Goal: Communication & Community: Answer question/provide support

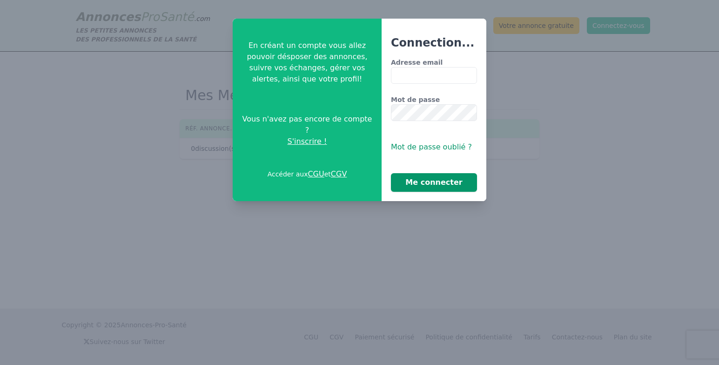
type input "**********"
click at [431, 184] on button "Me connecter" at bounding box center [434, 182] width 86 height 19
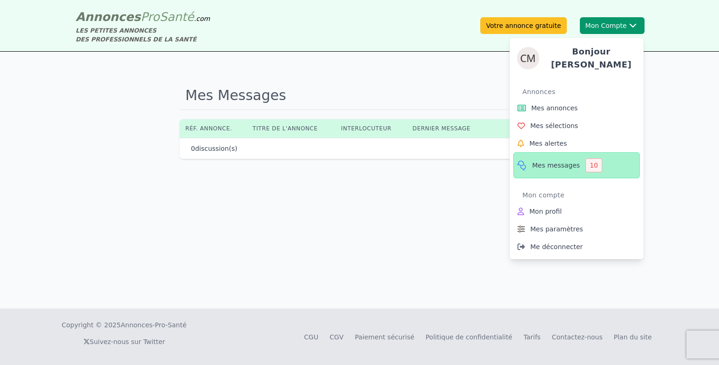
click at [562, 164] on span "Mes messages" at bounding box center [556, 165] width 48 height 9
click at [562, 165] on span "Mes messages" at bounding box center [556, 165] width 48 height 9
click at [565, 161] on span "Mes messages" at bounding box center [556, 165] width 48 height 9
click at [576, 101] on link "Mes annonces" at bounding box center [576, 108] width 127 height 18
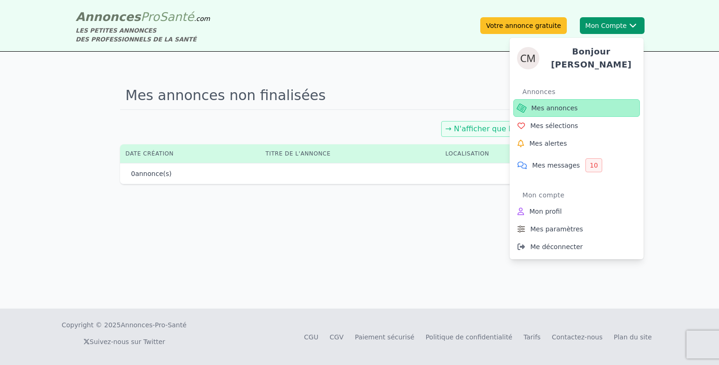
click at [577, 104] on link "Mes annonces" at bounding box center [576, 108] width 127 height 18
click at [567, 166] on span "Mes messages" at bounding box center [556, 165] width 48 height 9
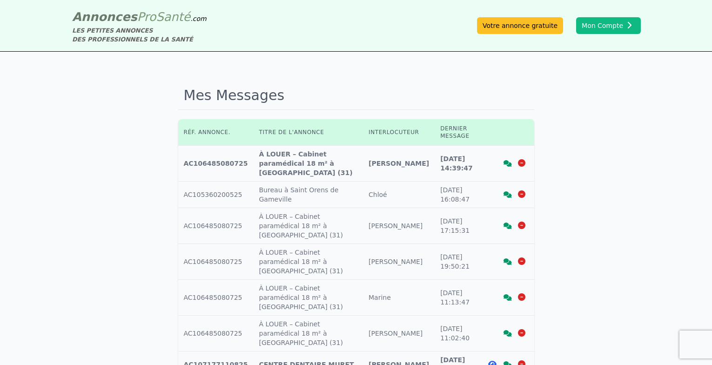
click at [508, 160] on icon at bounding box center [507, 163] width 8 height 7
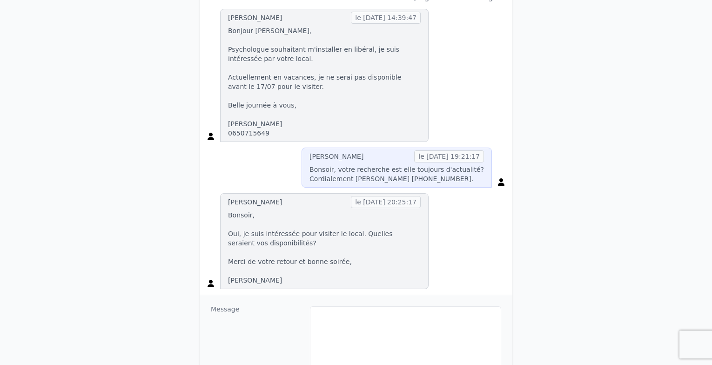
scroll to position [186, 0]
